Goal: Transaction & Acquisition: Book appointment/travel/reservation

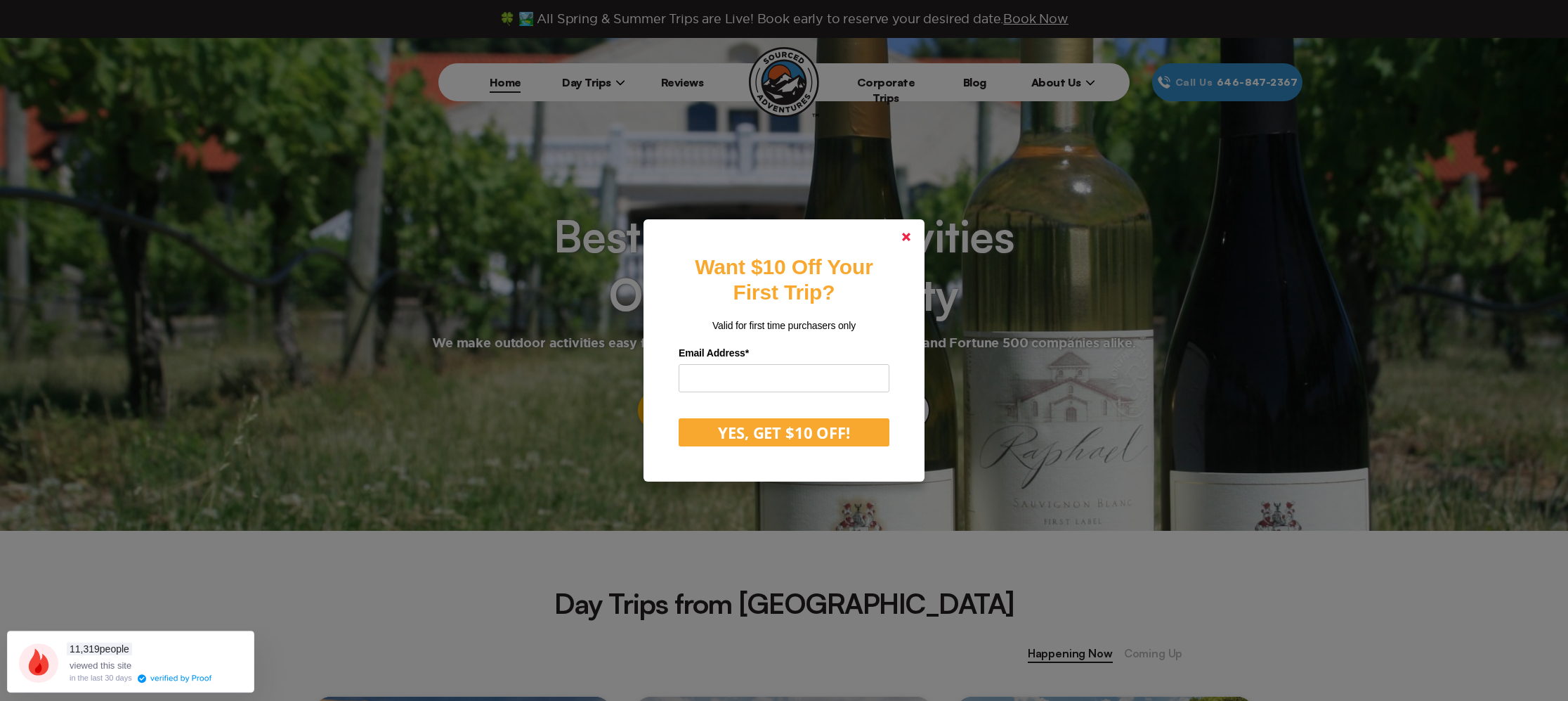
drag, startPoint x: 911, startPoint y: 240, endPoint x: 886, endPoint y: 240, distance: 25.0
click at [911, 240] on link at bounding box center [906, 237] width 33 height 33
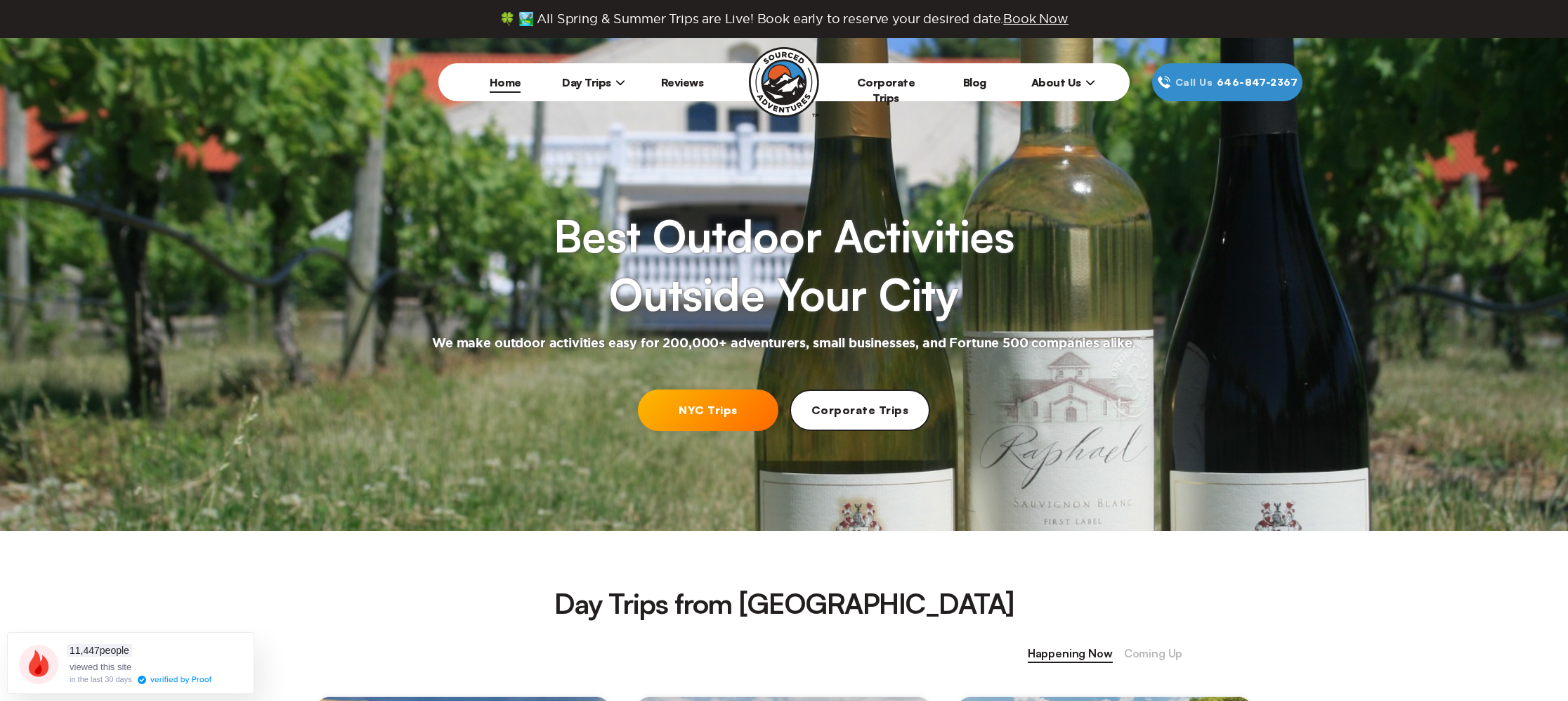
click at [602, 83] on span "Day Trips" at bounding box center [594, 82] width 63 height 14
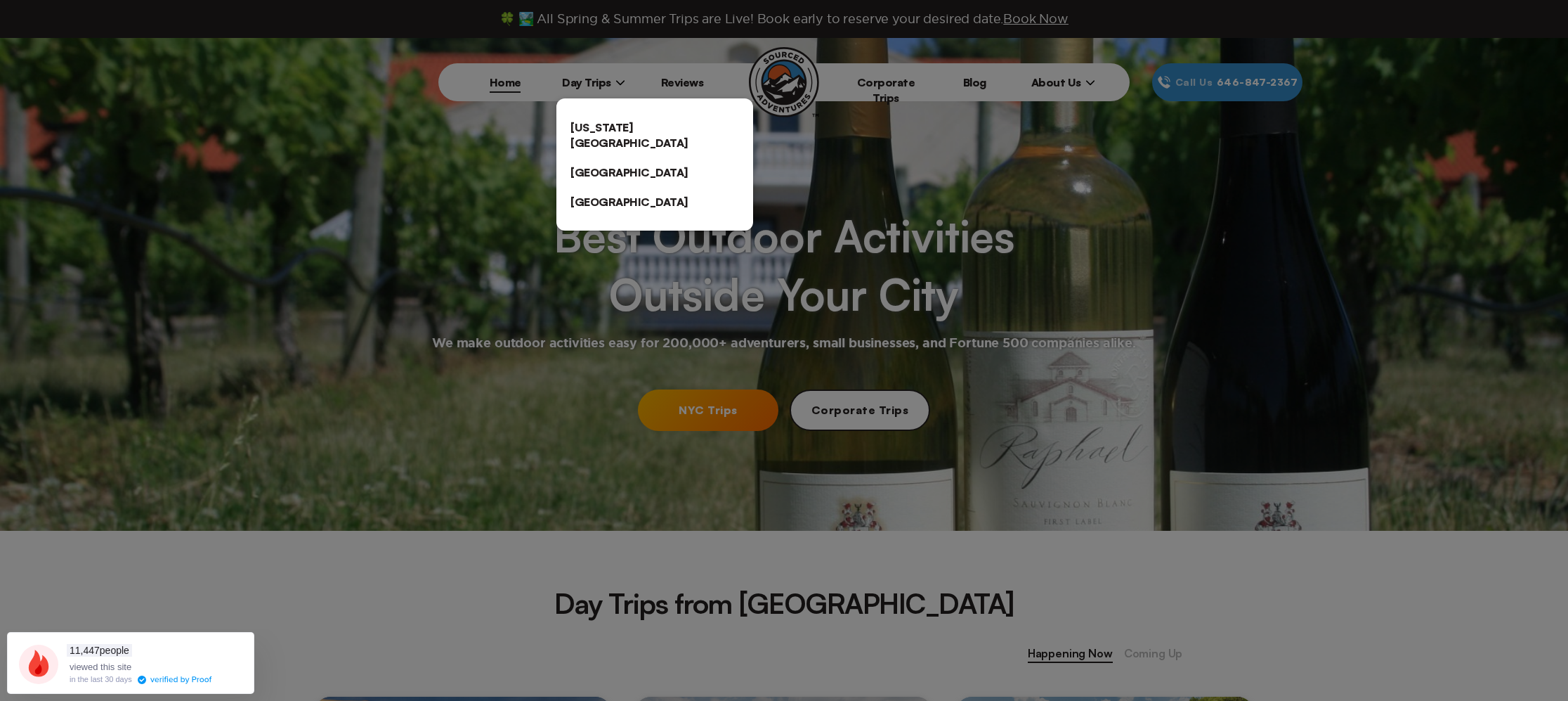
click at [634, 119] on link "[US_STATE][GEOGRAPHIC_DATA]" at bounding box center [655, 135] width 197 height 45
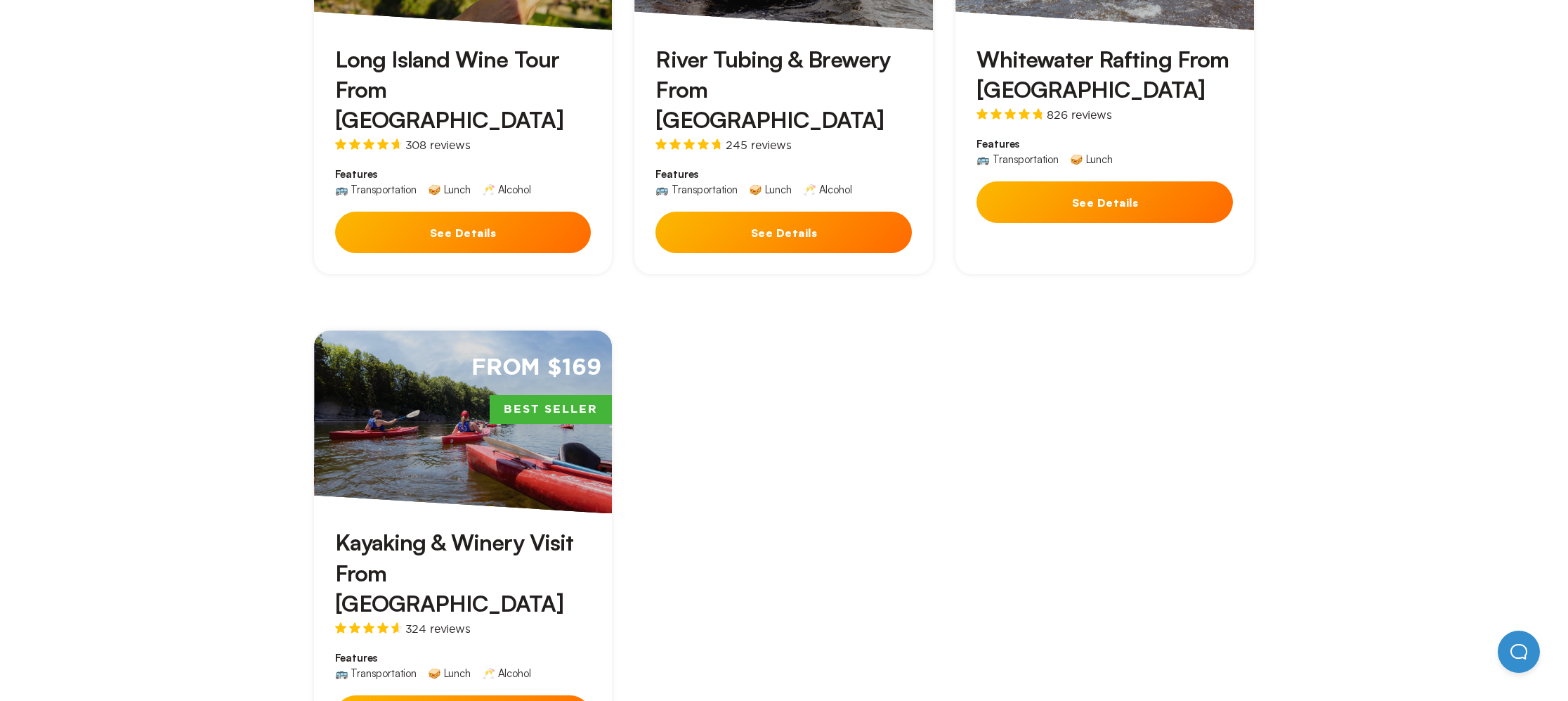
scroll to position [666, 0]
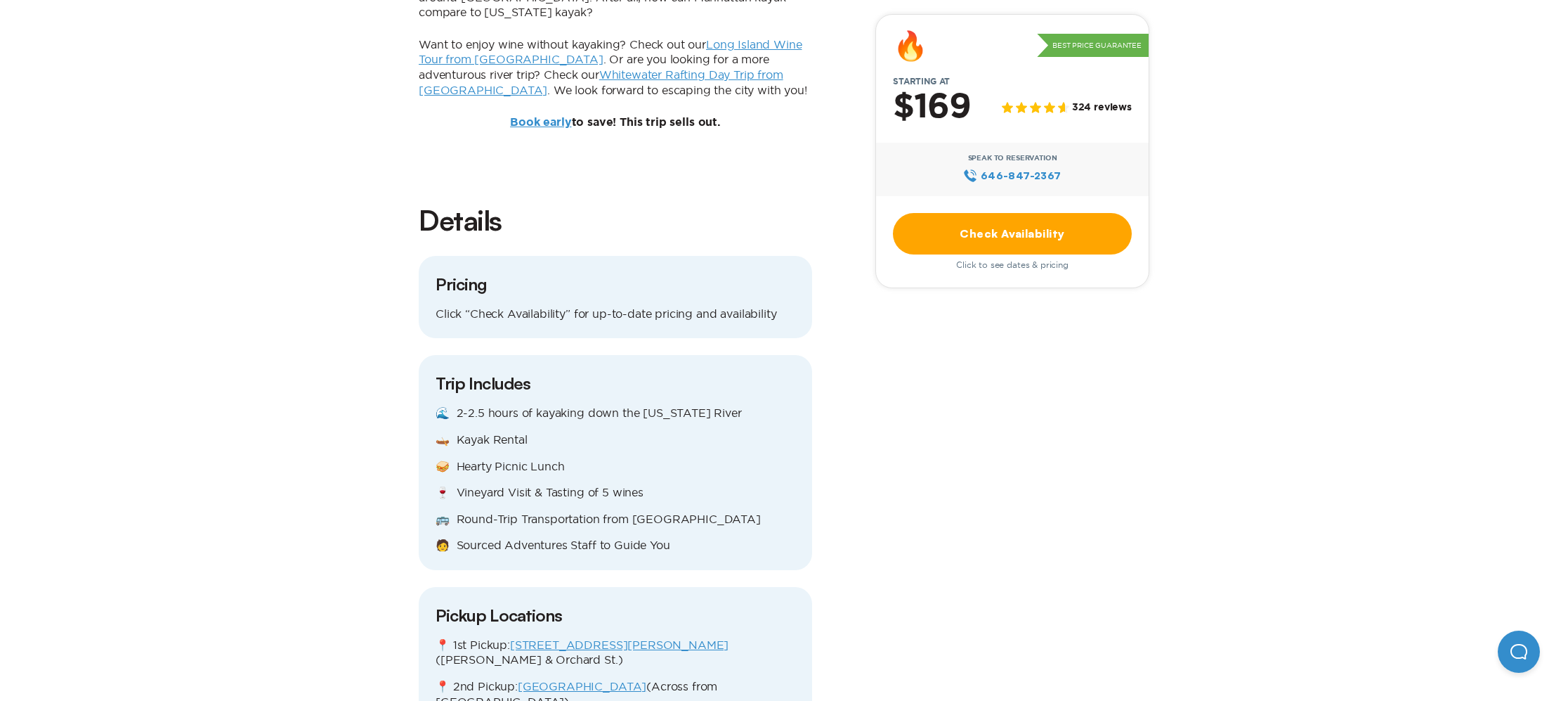
scroll to position [1362, 0]
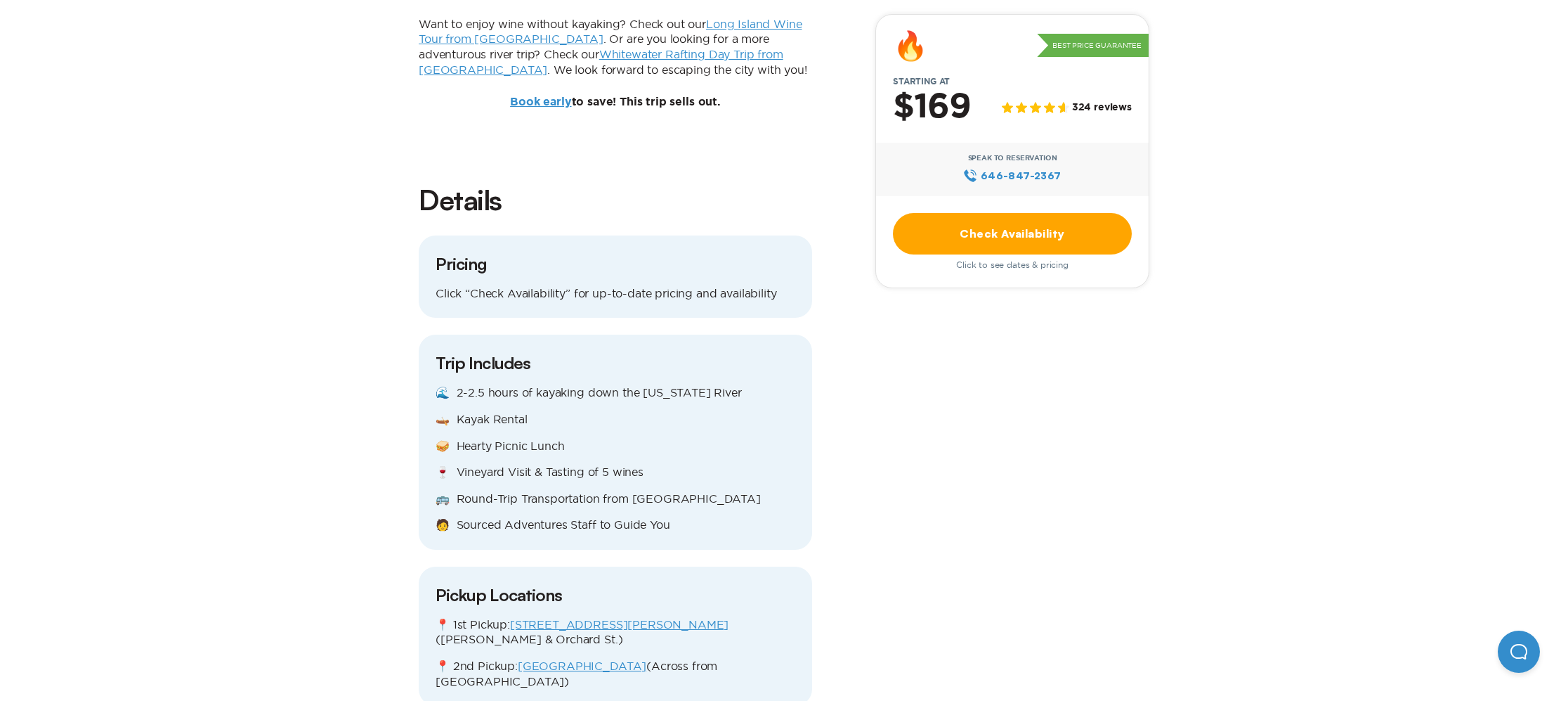
click at [981, 229] on link "Check Availability" at bounding box center [1012, 234] width 239 height 42
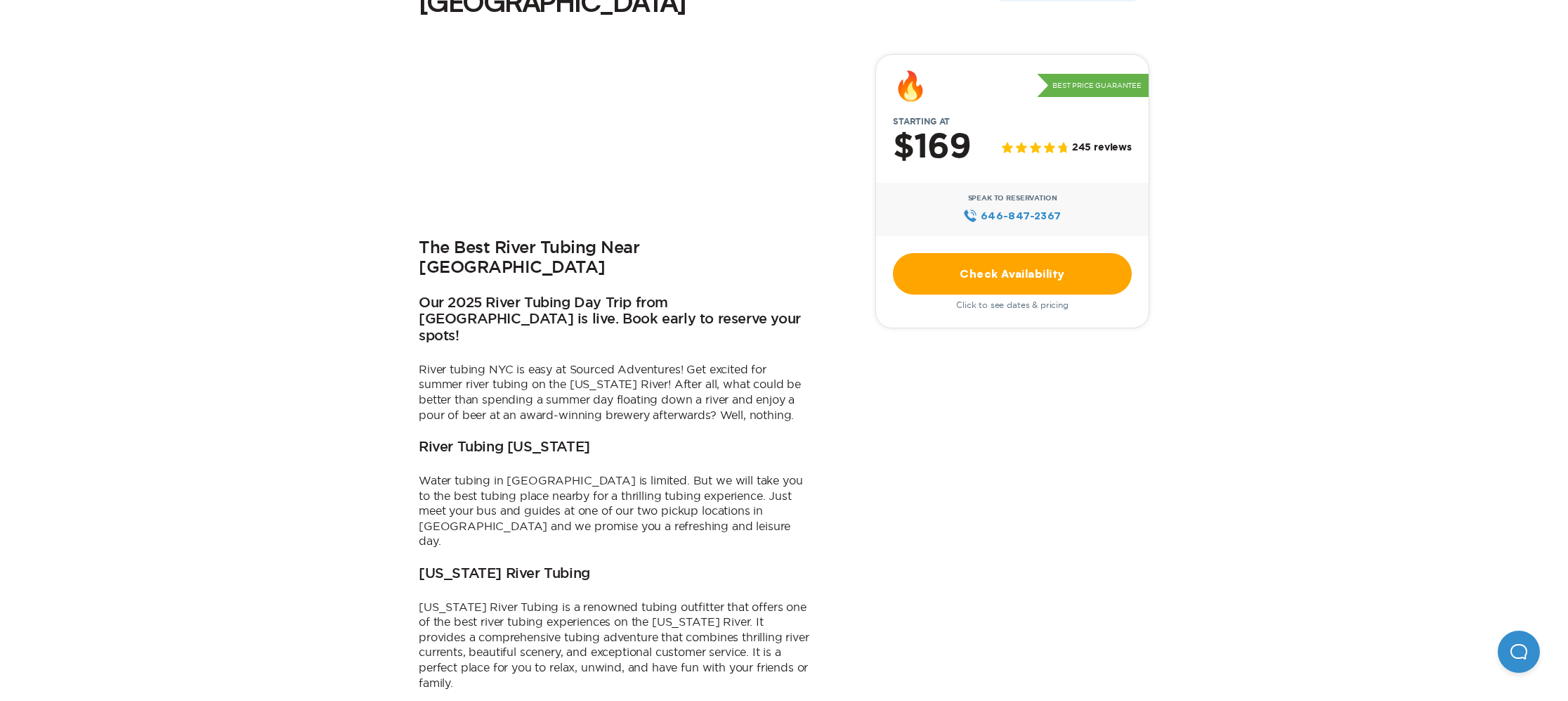
scroll to position [460, 0]
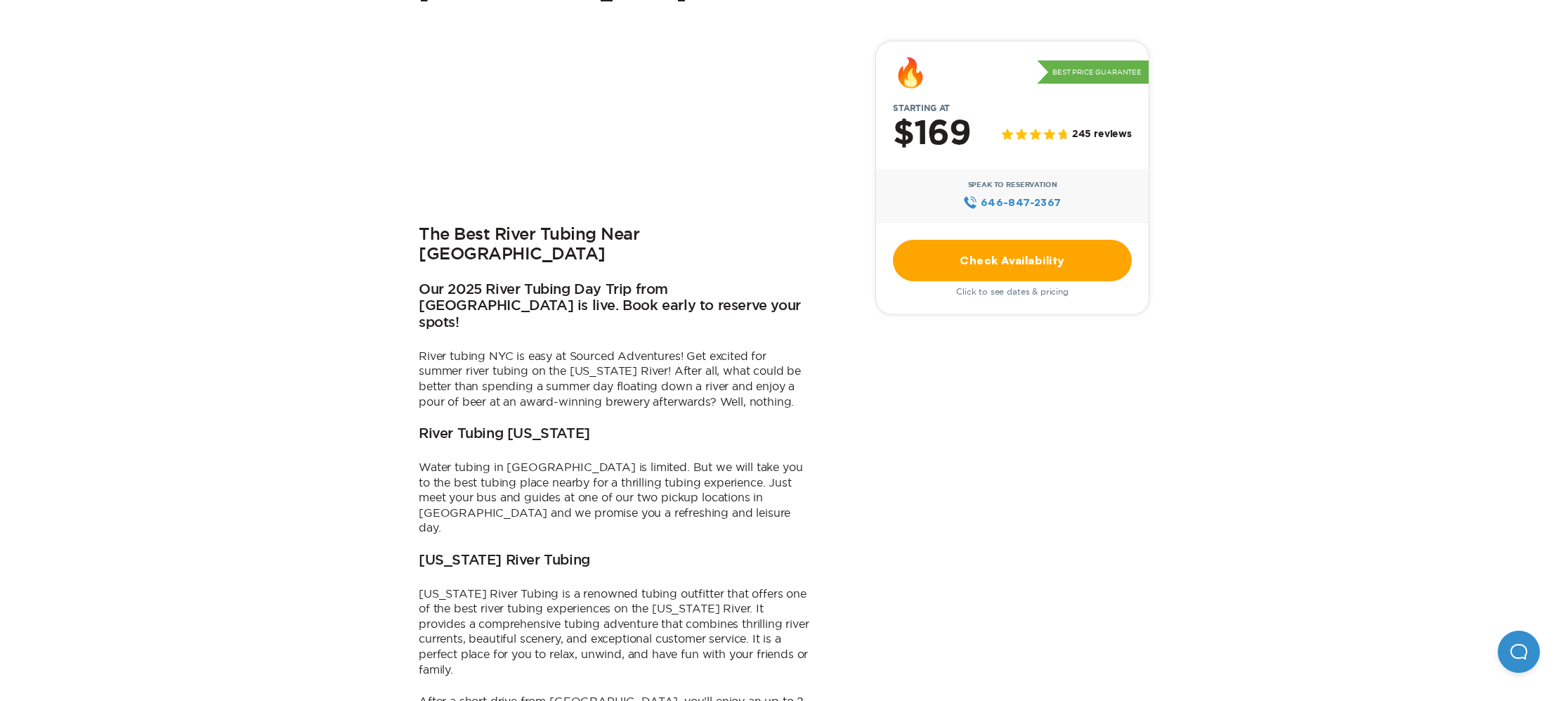
click at [989, 240] on link "Check Availability" at bounding box center [1012, 260] width 239 height 42
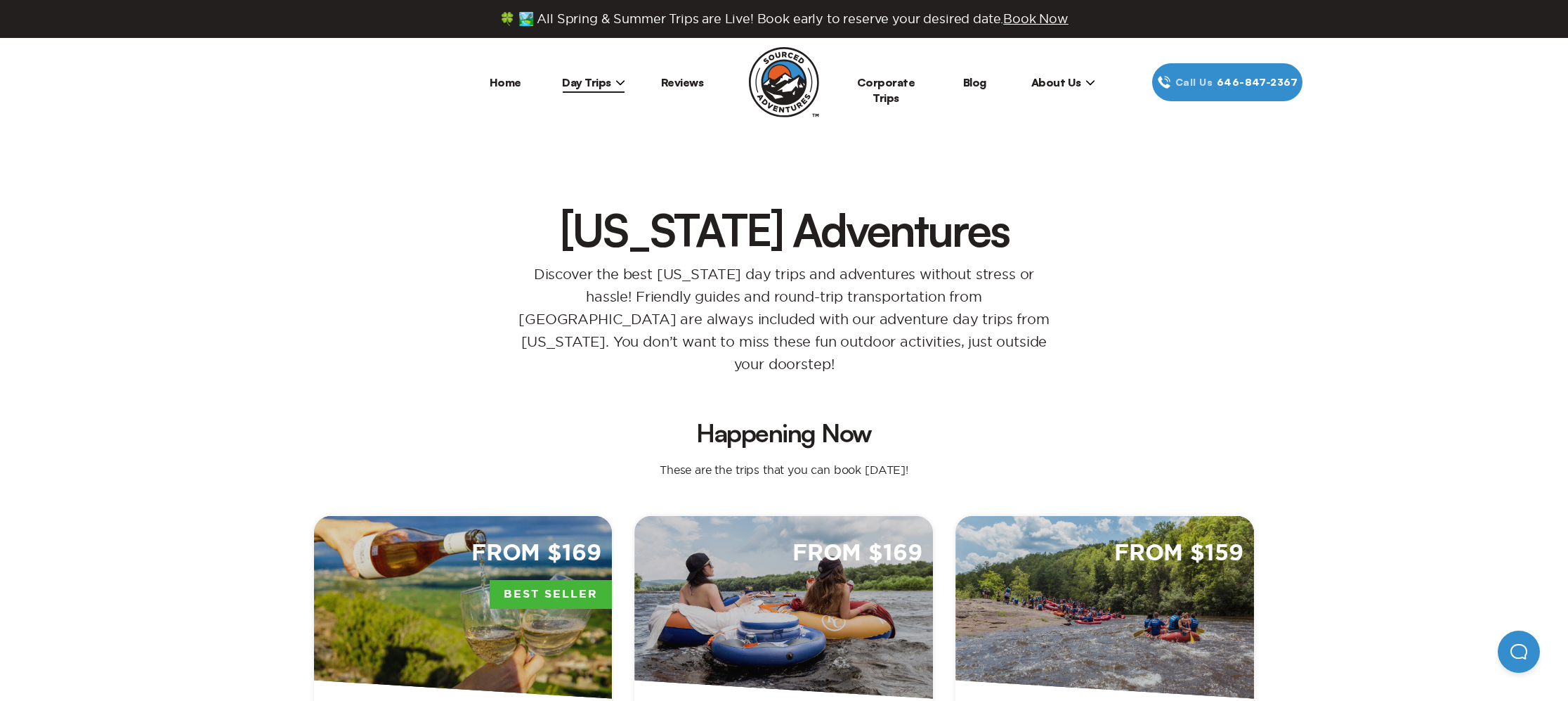
scroll to position [460, 0]
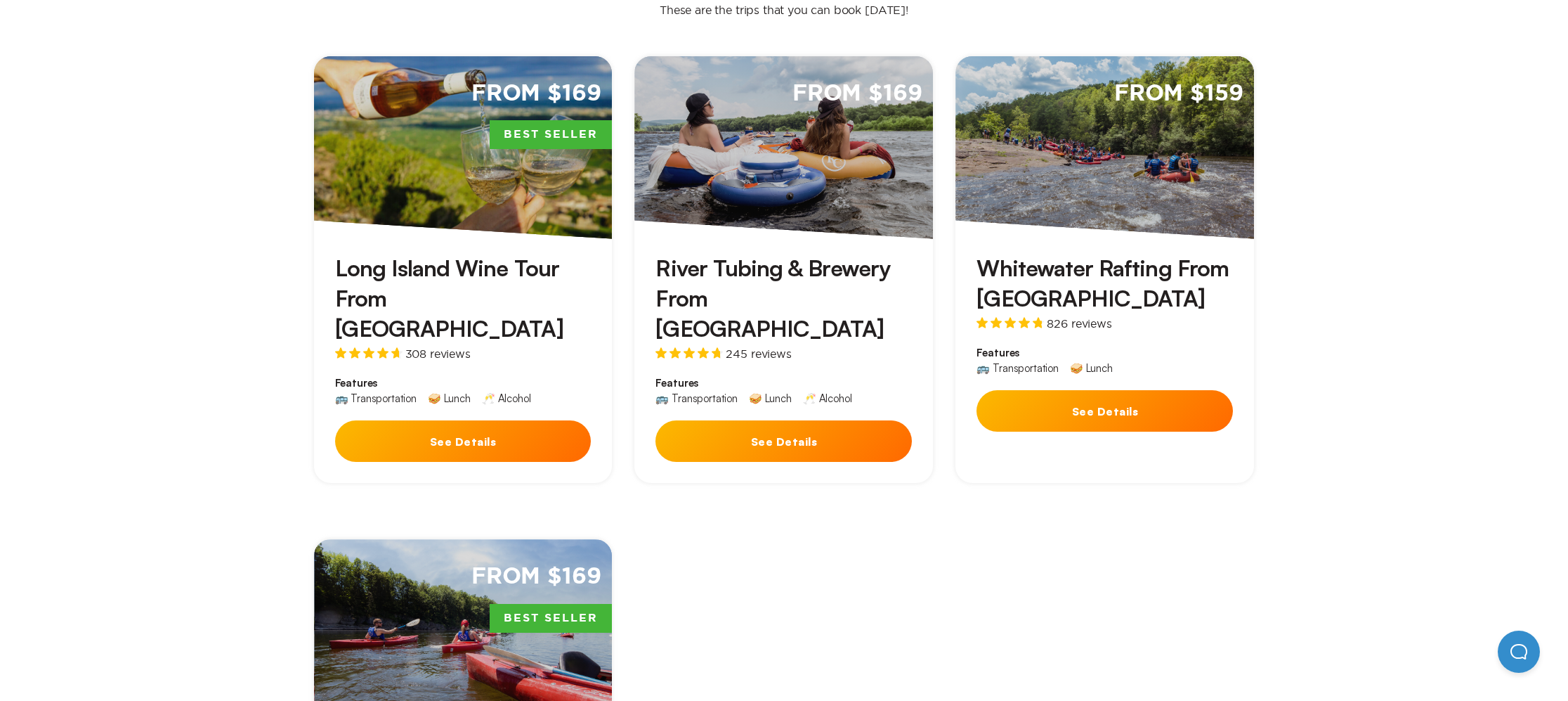
click at [501, 421] on button "See Details" at bounding box center [463, 441] width 256 height 42
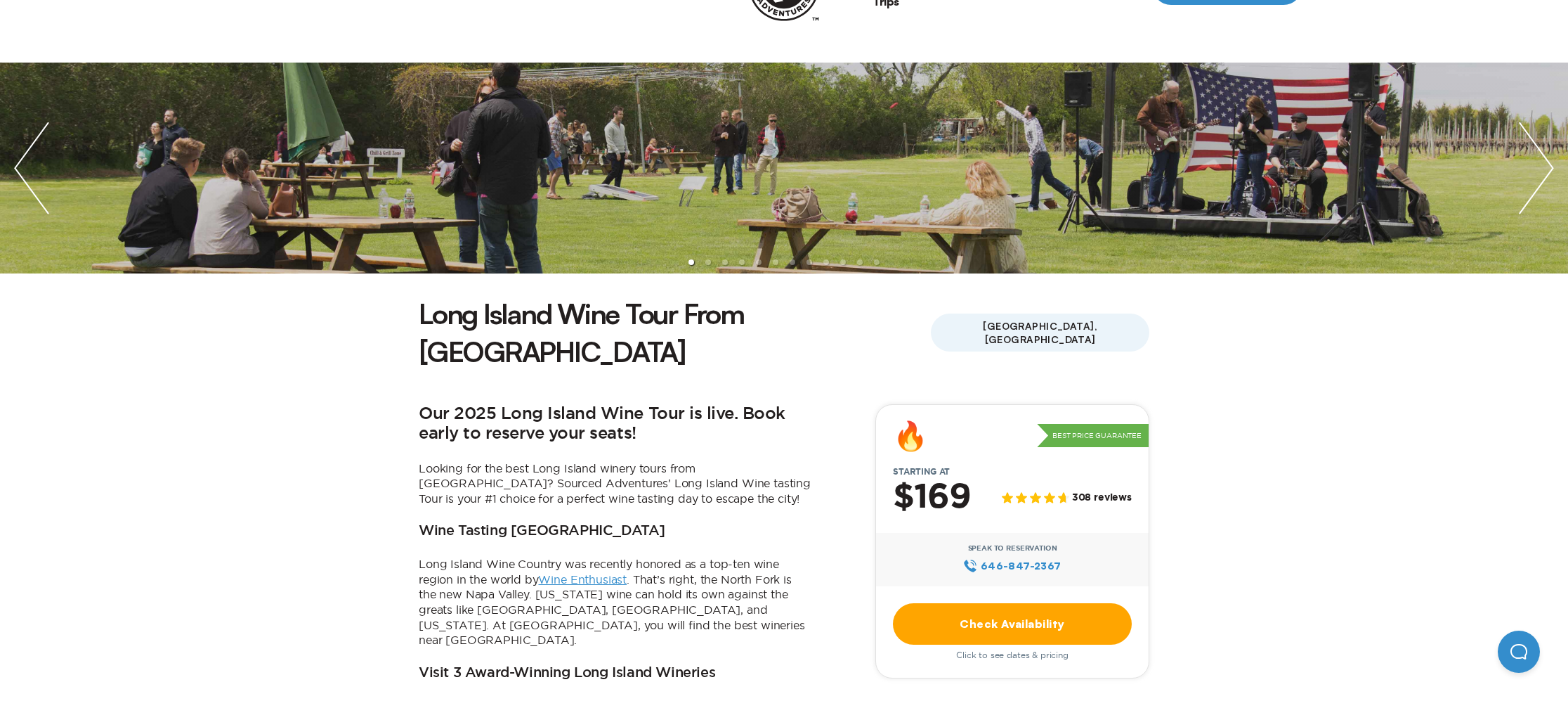
scroll to position [111, 0]
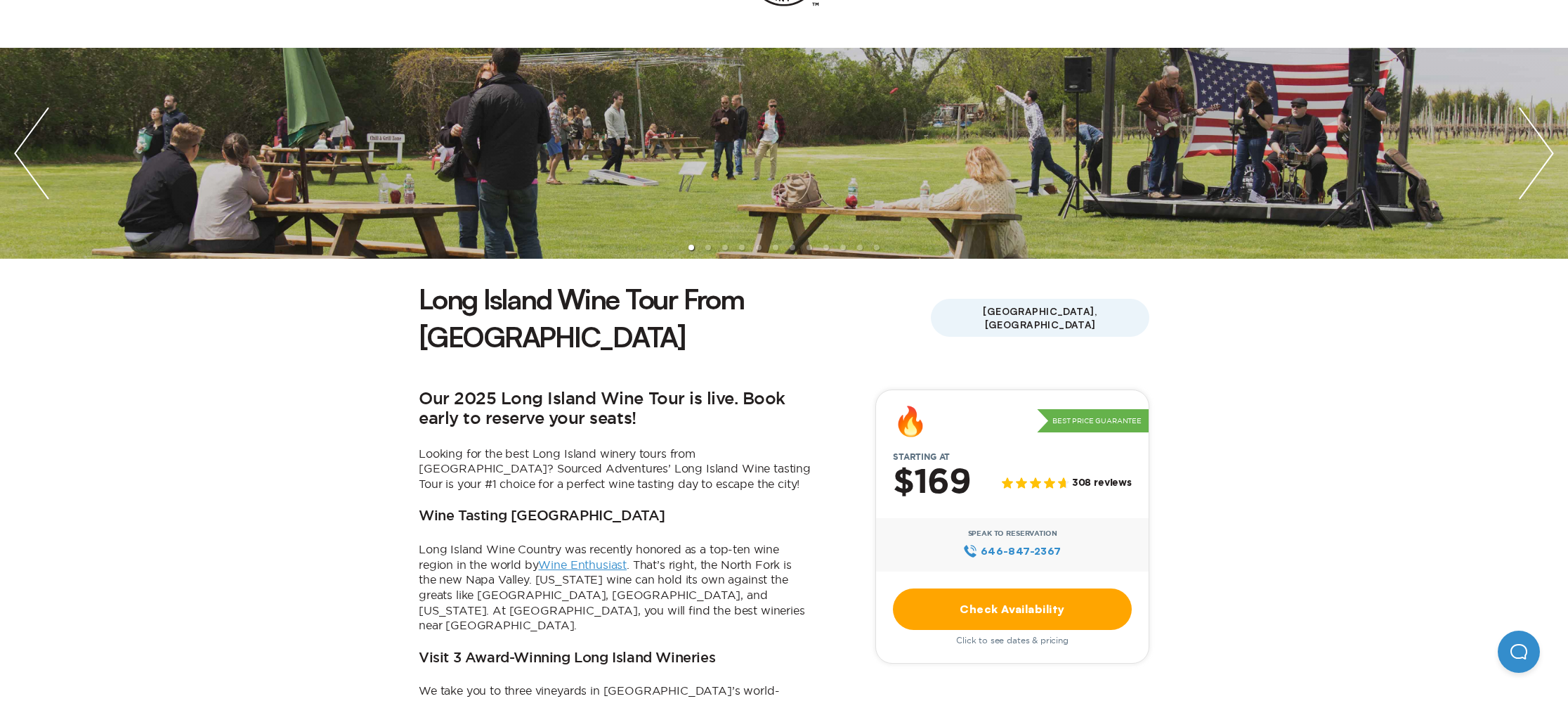
click at [993, 588] on link "Check Availability" at bounding box center [1012, 609] width 239 height 42
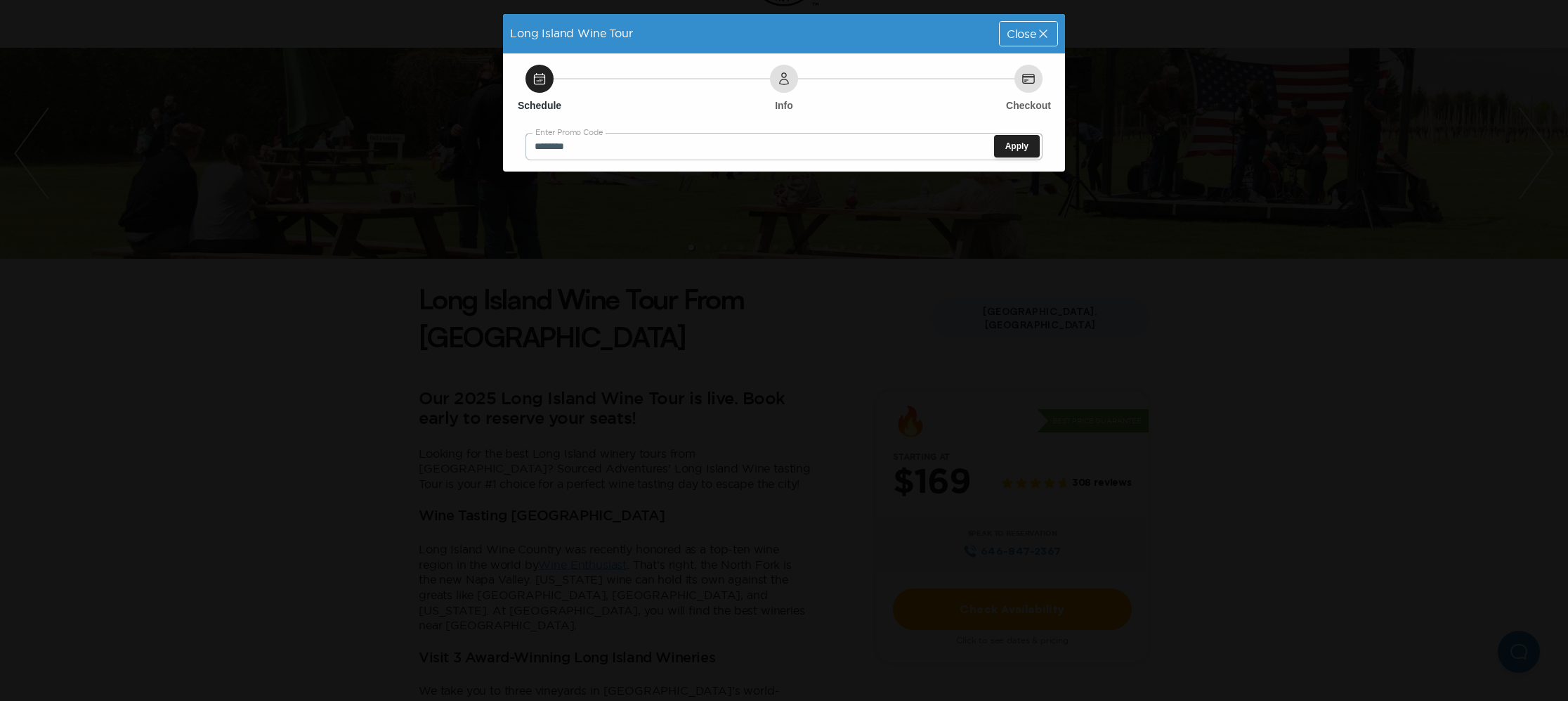
scroll to position [0, 0]
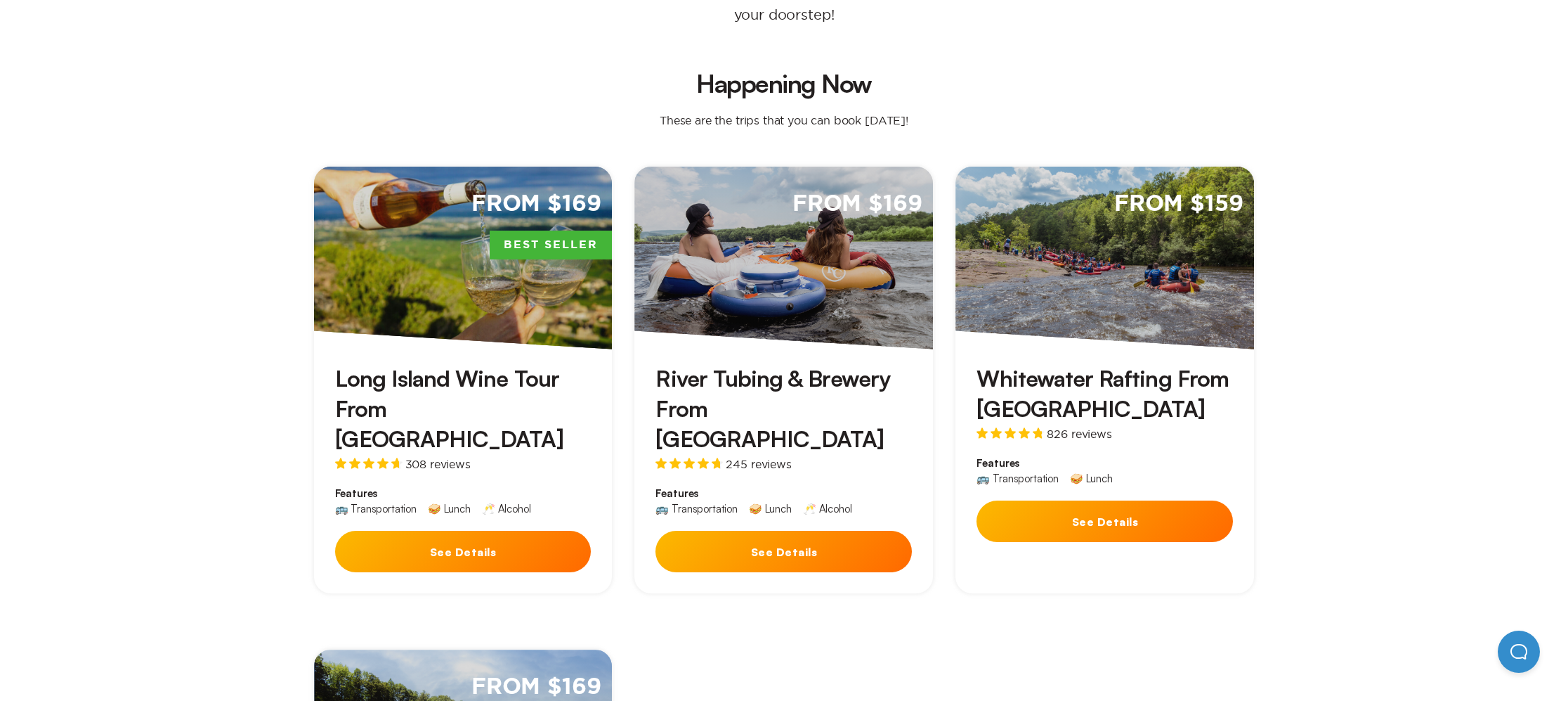
scroll to position [351, 0]
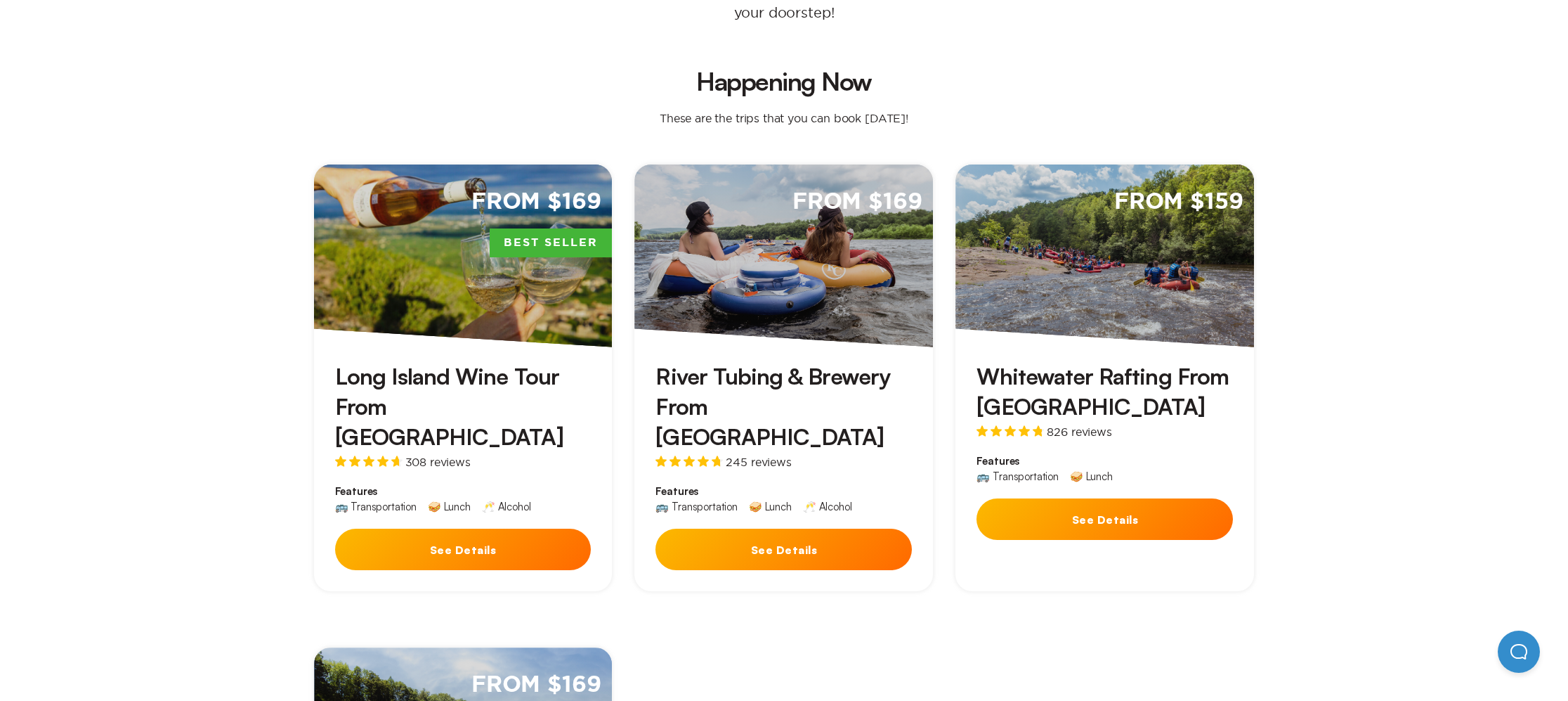
click at [483, 361] on h3 "Long Island Wine Tour From [GEOGRAPHIC_DATA]" at bounding box center [463, 406] width 256 height 91
